Goal: Leave review/rating: Leave review/rating

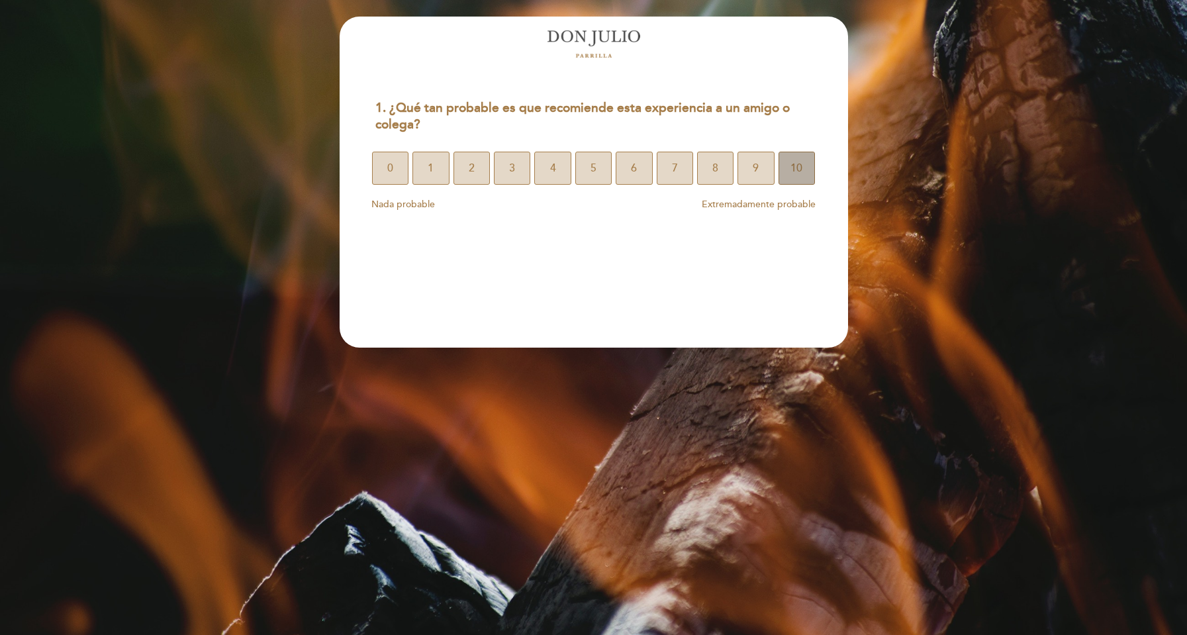
click at [795, 171] on span "10" at bounding box center [796, 168] width 12 height 37
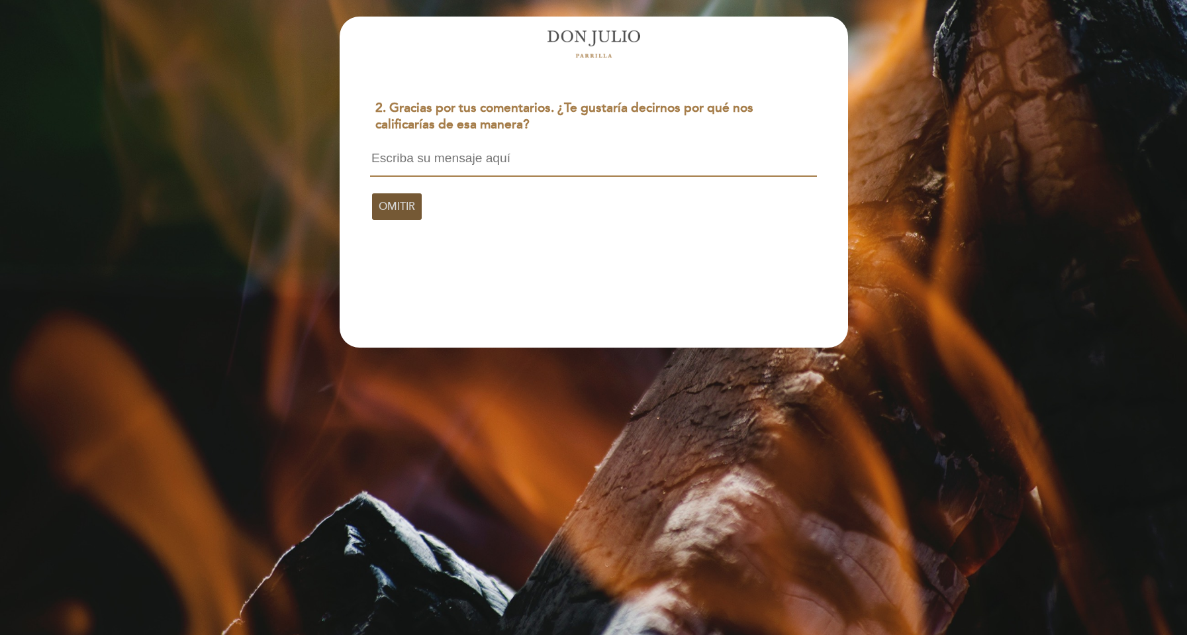
click at [389, 214] on span "OMITIR" at bounding box center [397, 206] width 36 height 37
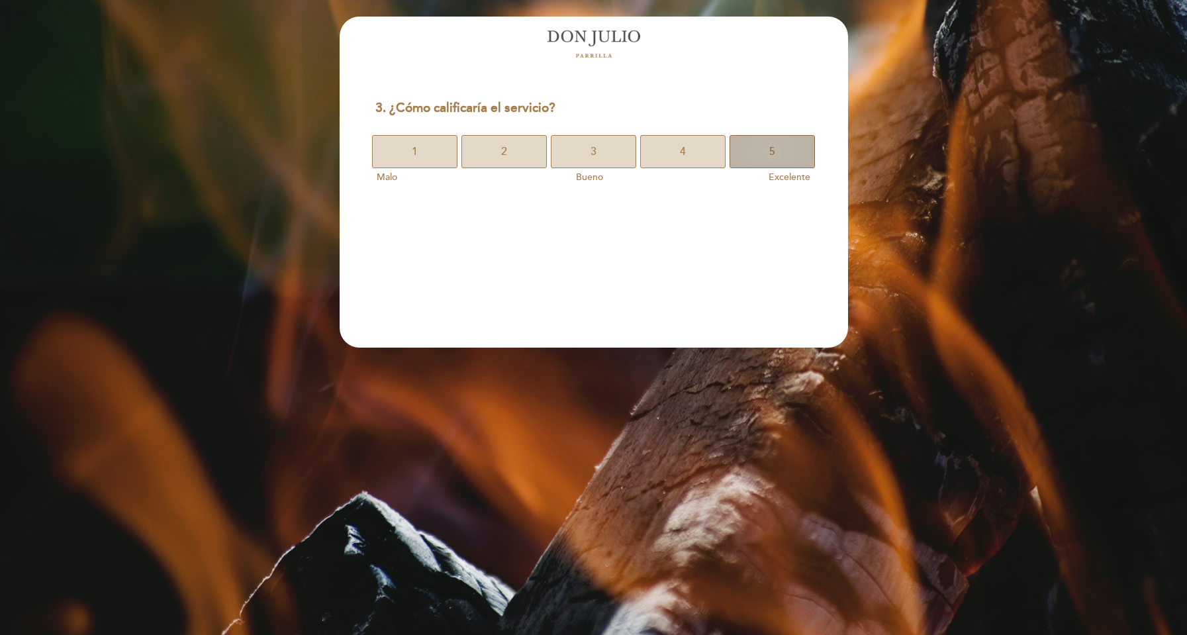
click at [762, 152] on button "5" at bounding box center [772, 151] width 85 height 33
click at [759, 156] on button "5" at bounding box center [772, 151] width 85 height 33
click at [781, 157] on button "5" at bounding box center [772, 151] width 85 height 33
click at [767, 156] on button "5" at bounding box center [772, 151] width 85 height 33
click at [793, 157] on span "10" at bounding box center [794, 151] width 12 height 37
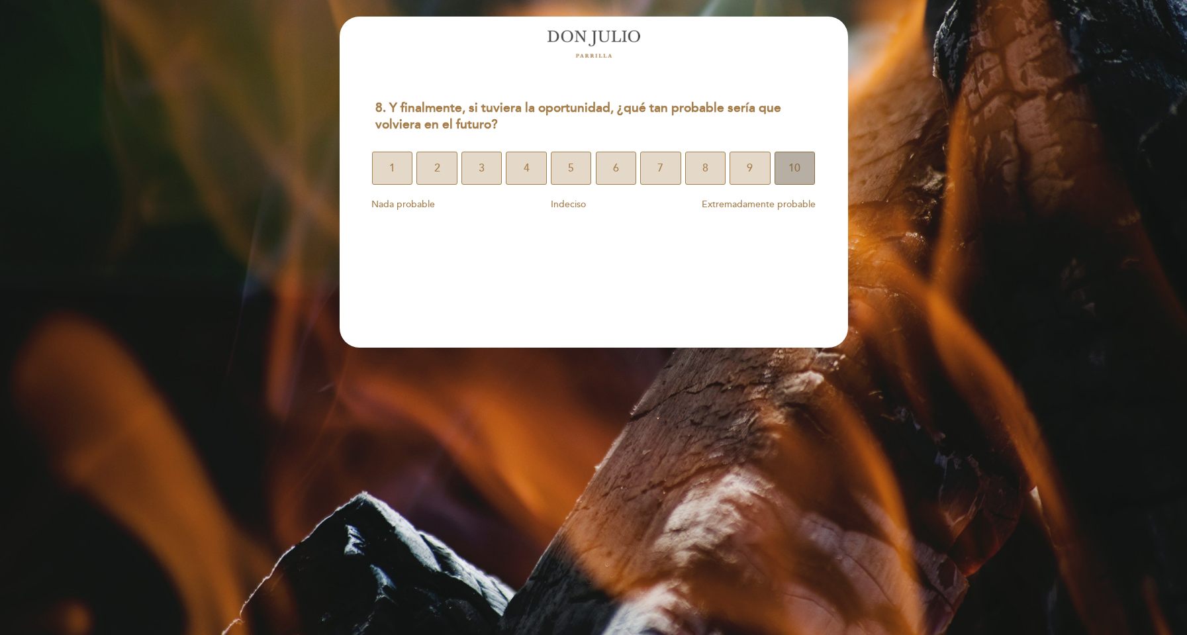
click at [792, 171] on span "10" at bounding box center [794, 168] width 12 height 37
select select "es"
